Goal: Download file/media

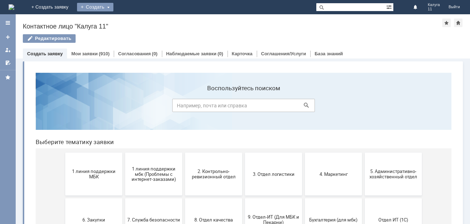
click at [113, 8] on div "Создать" at bounding box center [95, 7] width 36 height 9
click at [83, 55] on link "Мои заявки" at bounding box center [84, 53] width 26 height 5
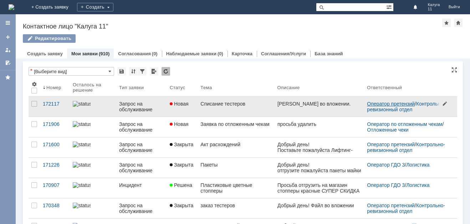
click at [396, 105] on link "Оператор претензий" at bounding box center [391, 104] width 48 height 6
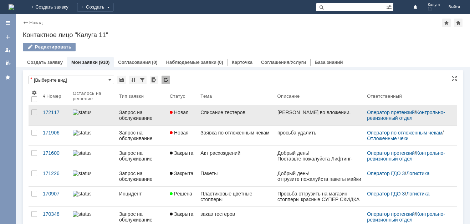
click at [228, 111] on div "Списание тестеров" at bounding box center [235, 112] width 71 height 6
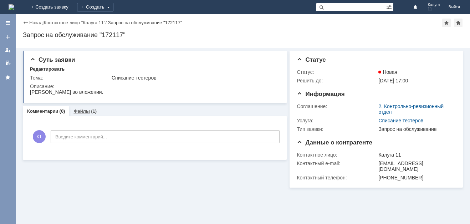
click at [83, 113] on link "Файлы" at bounding box center [81, 110] width 16 height 5
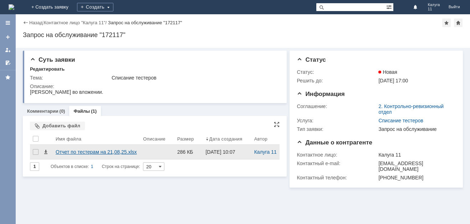
click at [78, 153] on div "Отчет по тестерам на 21,08,25.xlsx" at bounding box center [97, 152] width 82 height 6
